Goal: Information Seeking & Learning: Learn about a topic

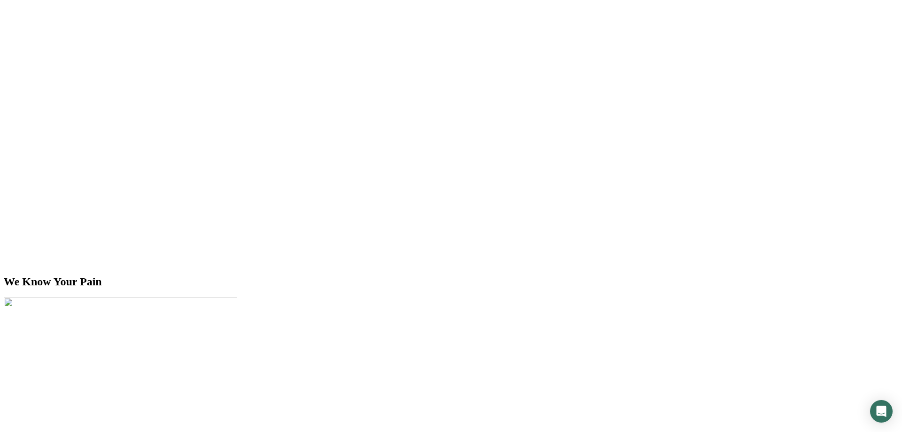
scroll to position [1870, 0]
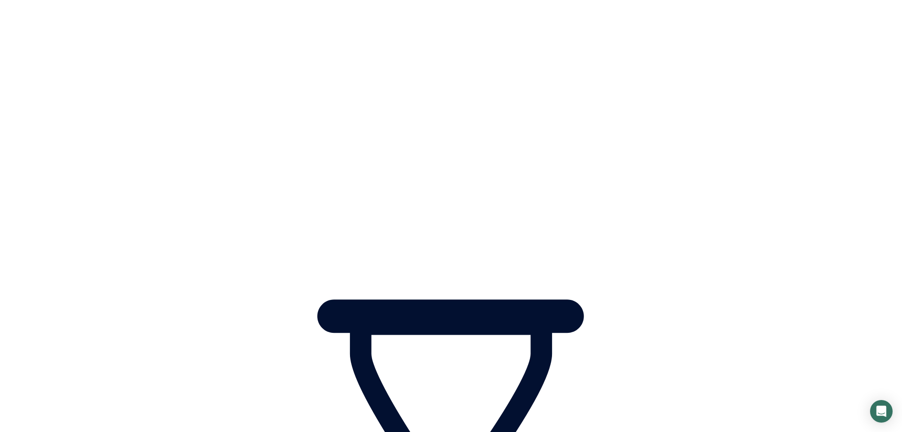
scroll to position [1866, 0]
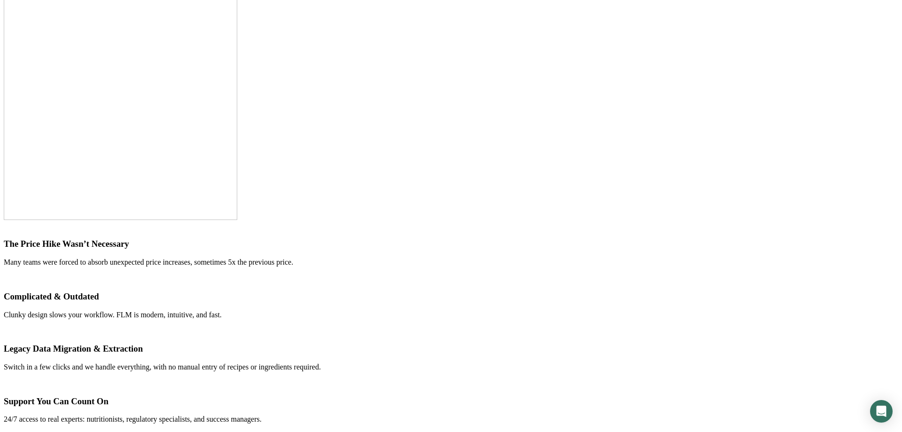
scroll to position [1862, 0]
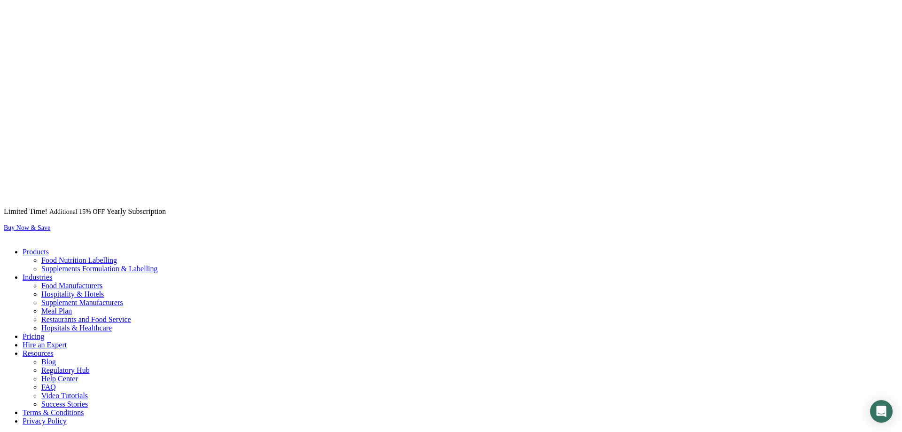
scroll to position [708, 0]
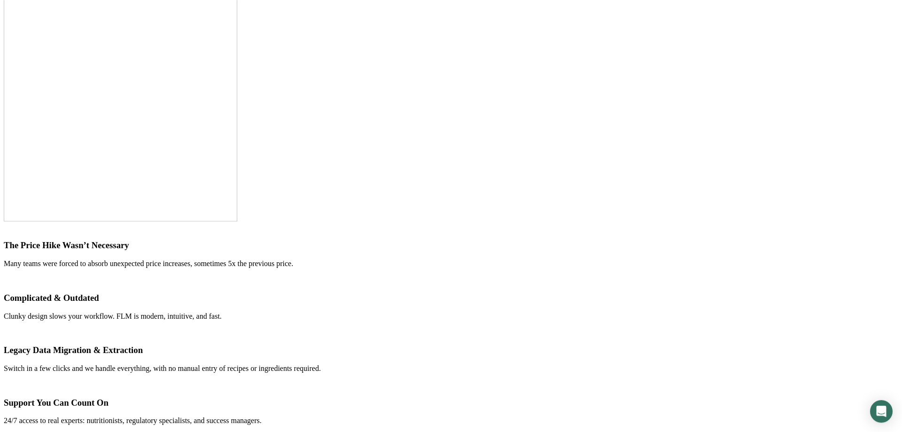
scroll to position [1918, 0]
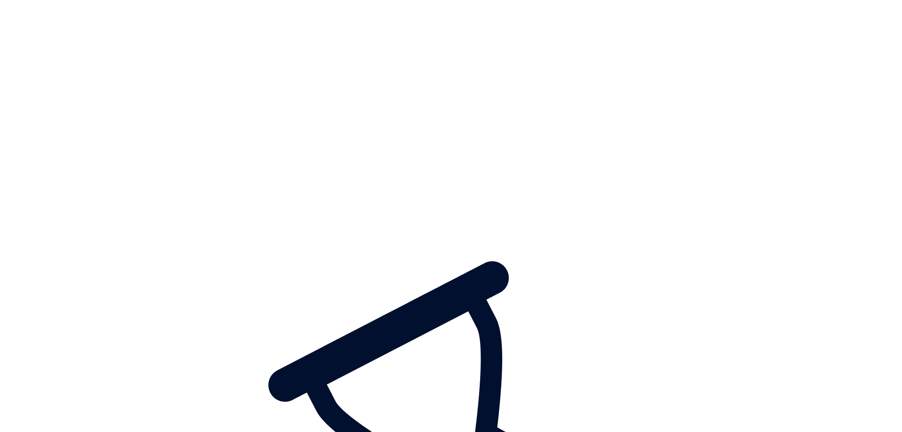
scroll to position [1789, 0]
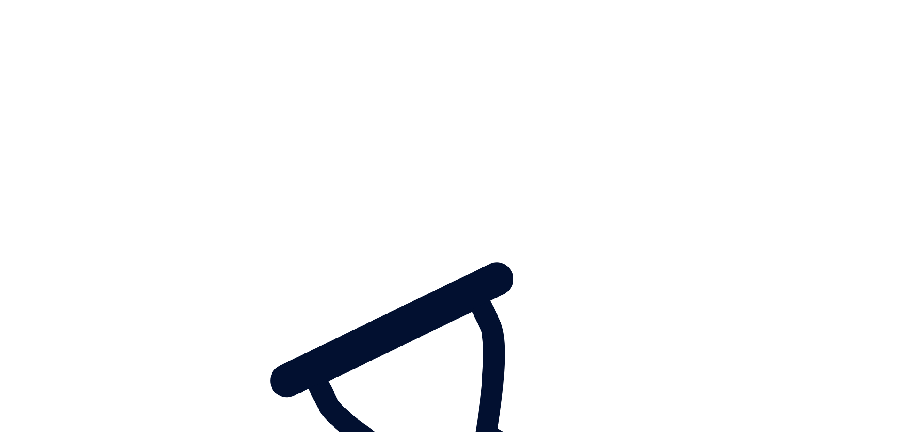
scroll to position [1785, 0]
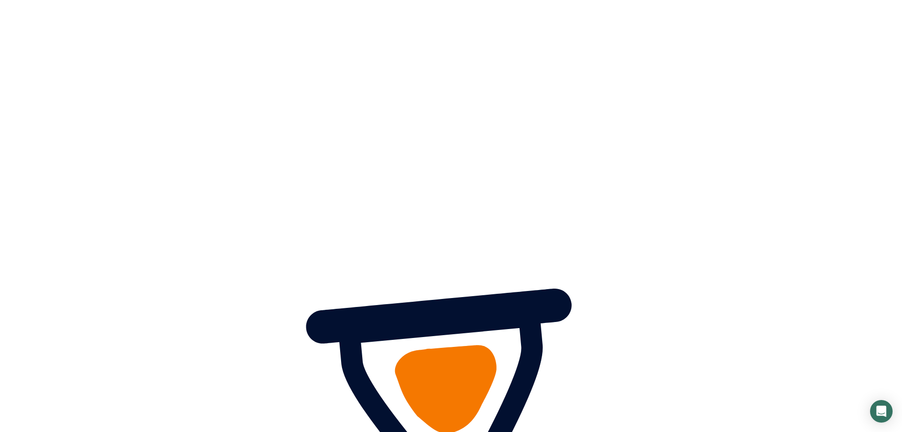
scroll to position [1785, 0]
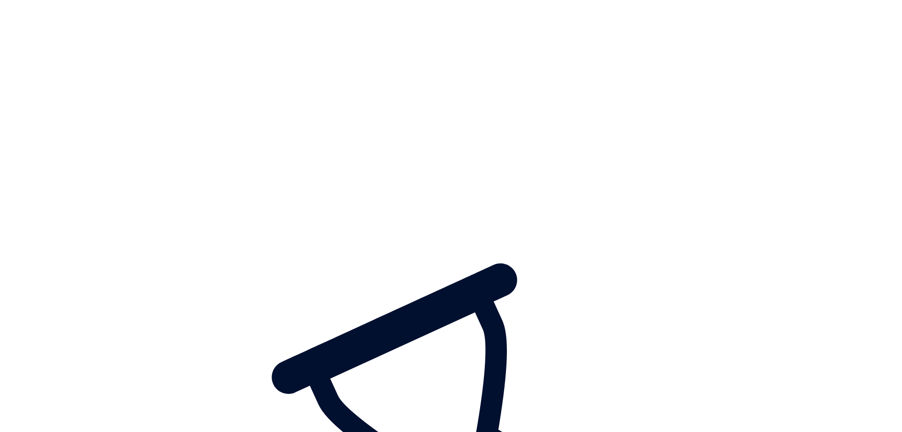
scroll to position [1781, 0]
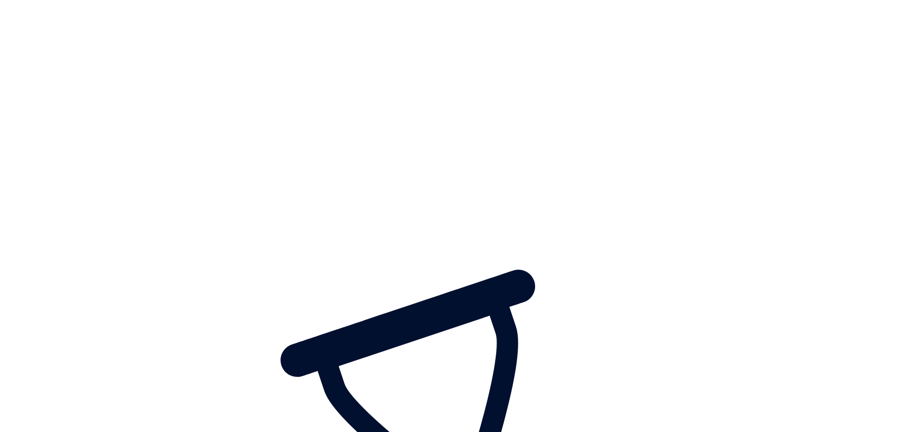
scroll to position [1778, 0]
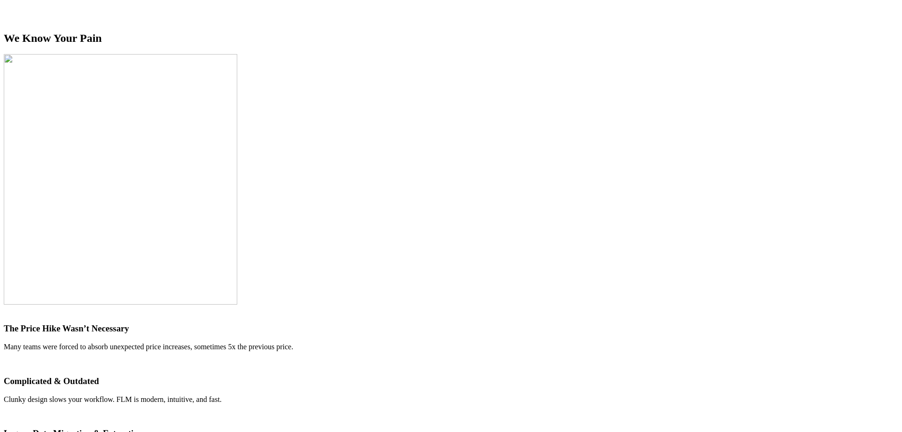
scroll to position [1778, 0]
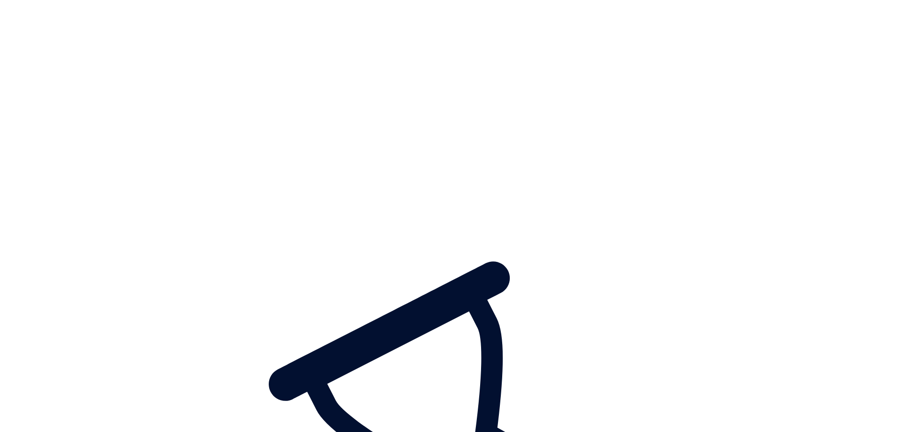
scroll to position [1778, 0]
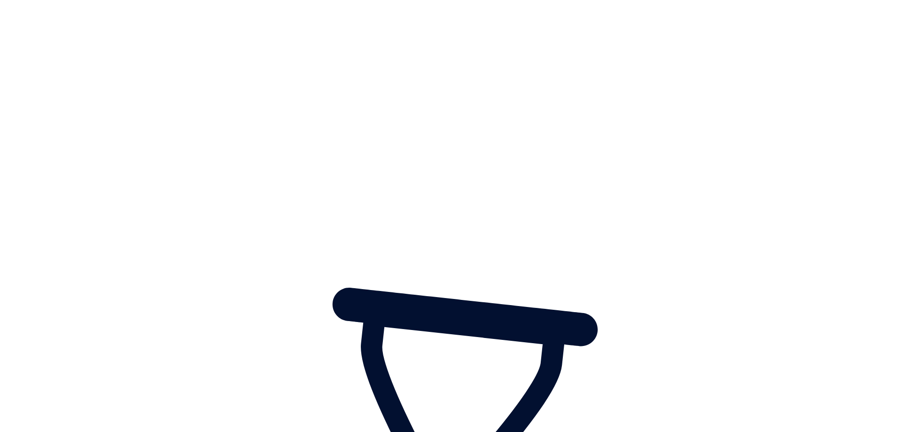
scroll to position [1774, 0]
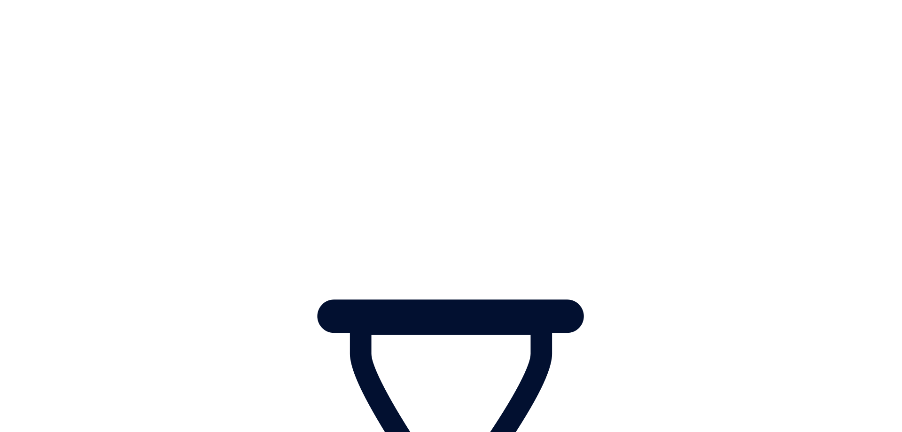
scroll to position [1770, 0]
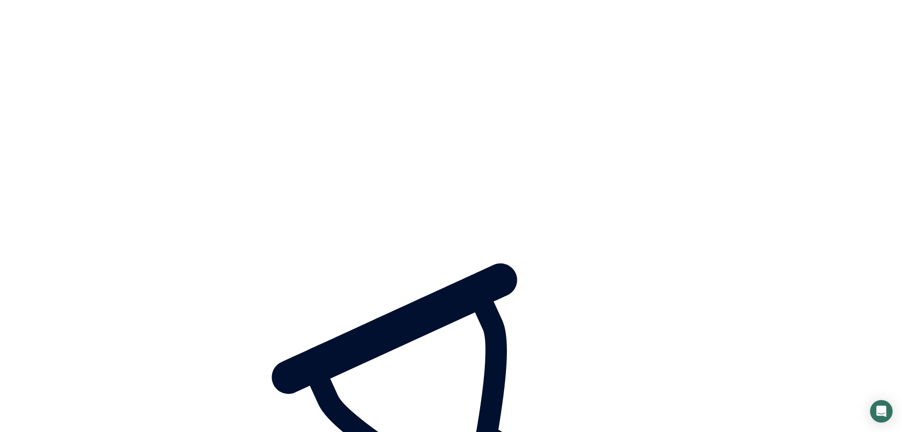
scroll to position [1766, 0]
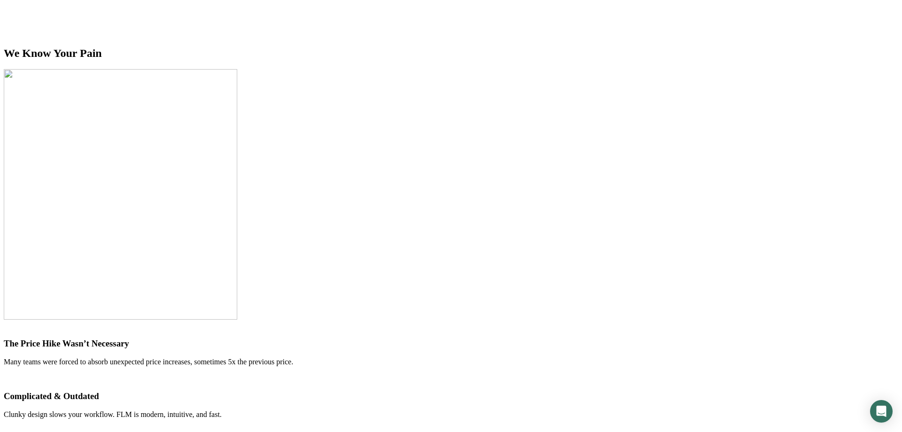
scroll to position [1763, 0]
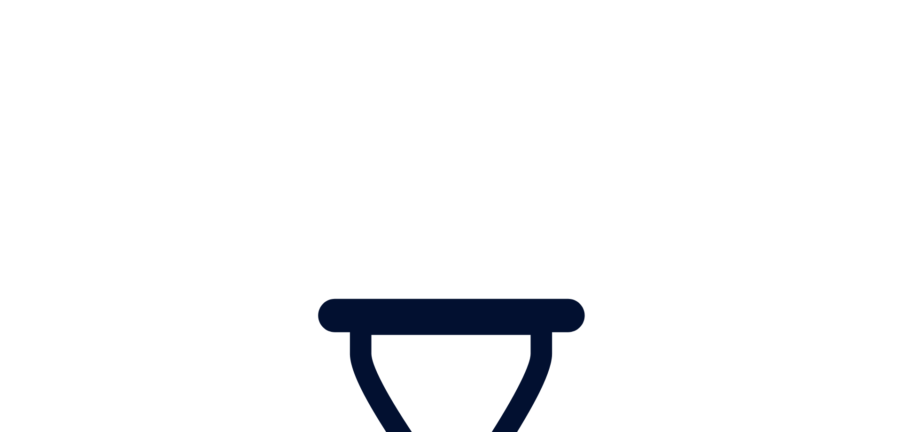
scroll to position [1759, 0]
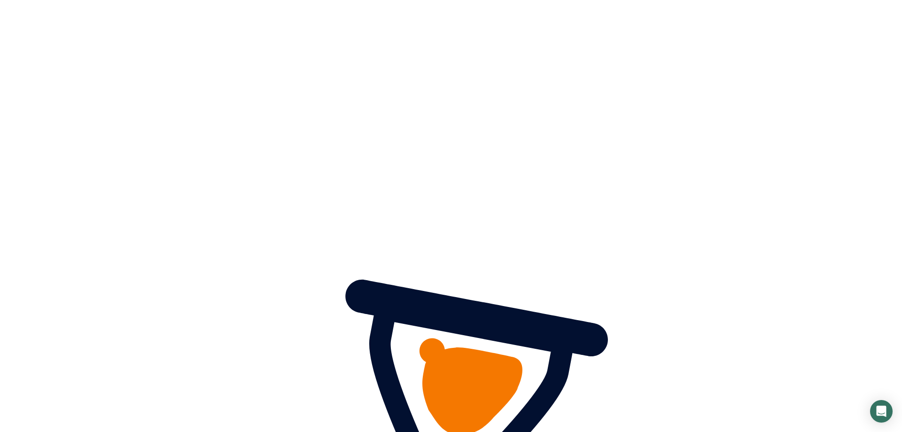
scroll to position [1759, 0]
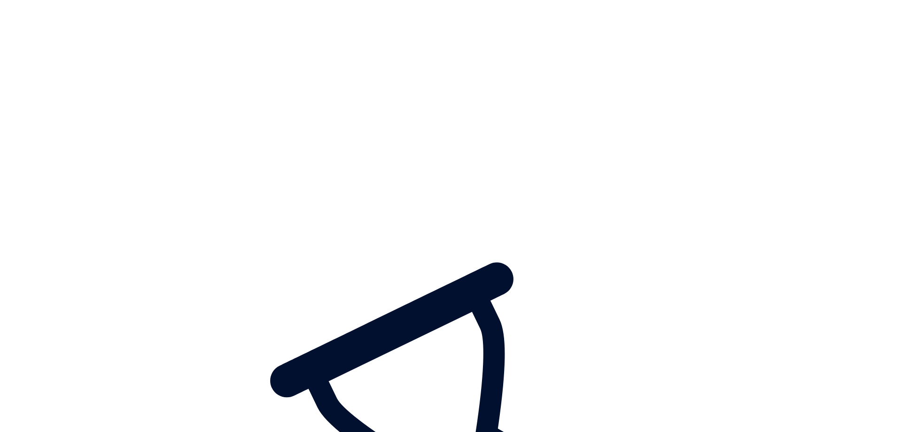
scroll to position [1755, 0]
